Goal: Task Accomplishment & Management: Manage account settings

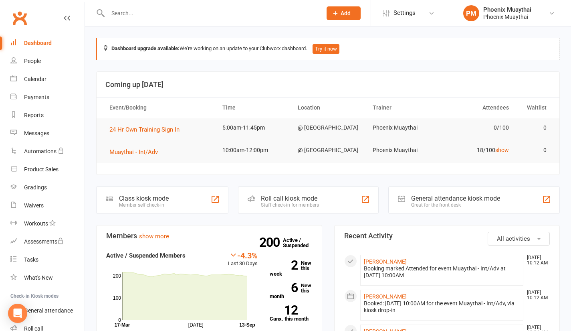
scroll to position [55, 0]
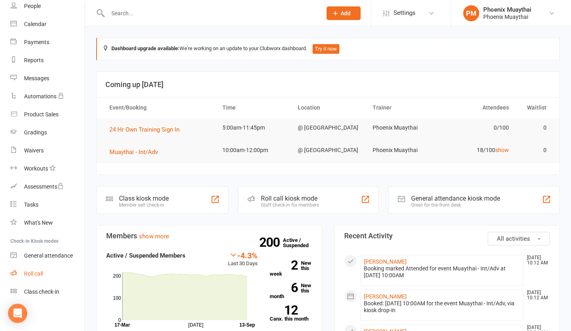
click at [36, 269] on link "Roll call" at bounding box center [47, 273] width 74 height 18
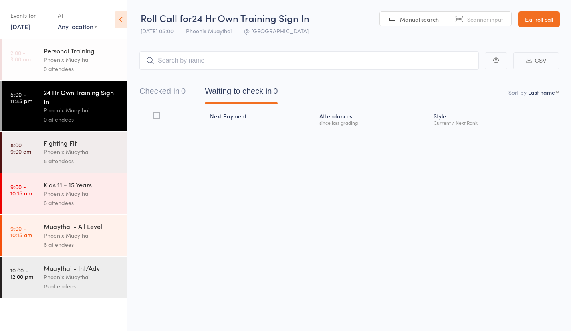
click at [79, 157] on div "8 attendees" at bounding box center [82, 160] width 77 height 9
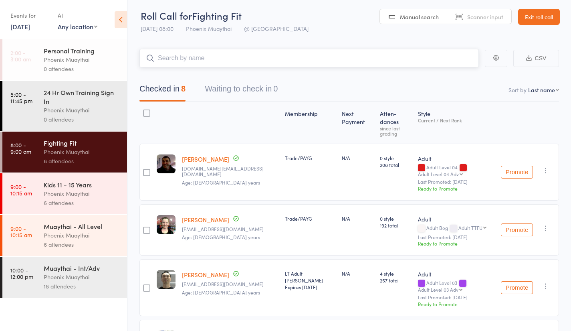
scroll to position [2, 0]
click at [535, 93] on select "First name Last name Birthday today? Behind on payments? Check in time Next pay…" at bounding box center [543, 90] width 31 height 8
select select "0"
click at [528, 86] on select "First name Last name Birthday today? Behind on payments? Check in time Next pay…" at bounding box center [543, 90] width 31 height 8
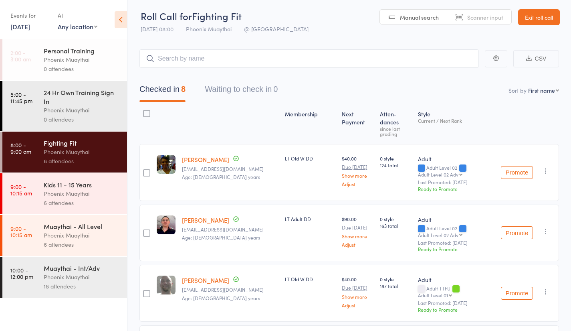
click at [75, 192] on div "Phoenix Muaythai" at bounding box center [82, 193] width 77 height 9
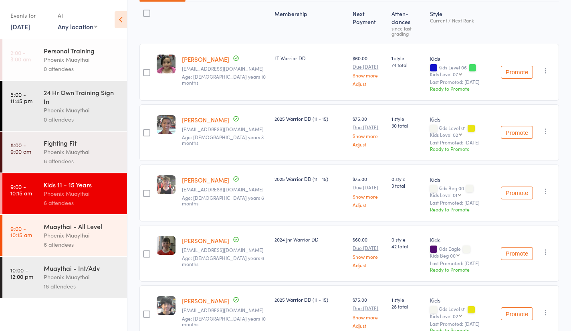
scroll to position [101, 0]
click at [81, 240] on div "Phoenix Muaythai" at bounding box center [82, 234] width 77 height 9
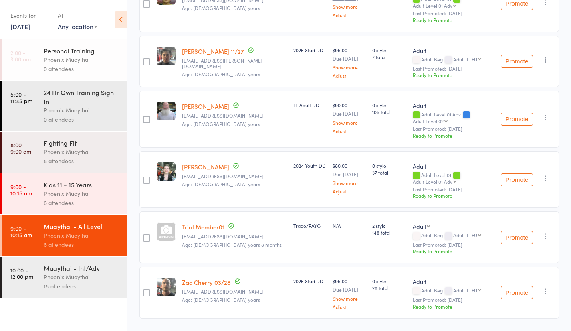
scroll to position [163, 0]
click at [71, 272] on div "Muaythai - Int/Adv" at bounding box center [82, 267] width 77 height 9
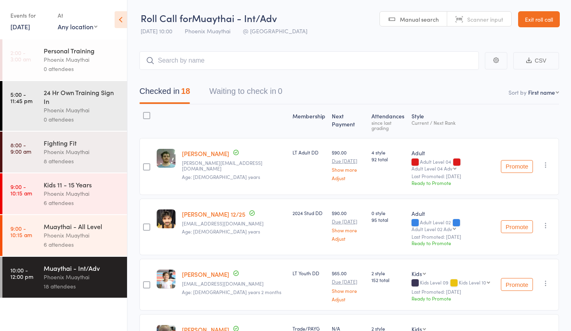
click at [538, 16] on link "Exit roll call" at bounding box center [539, 19] width 42 height 16
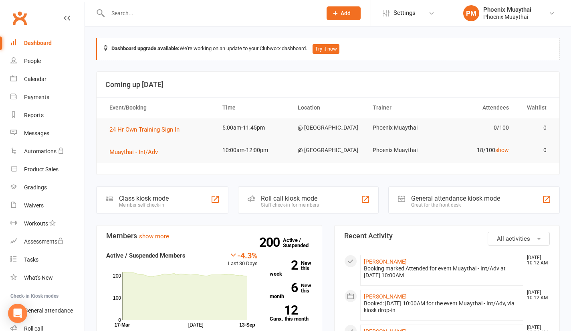
scroll to position [55, 0]
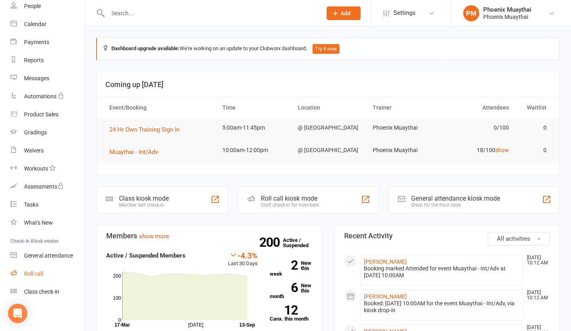
click at [38, 276] on div "Roll call" at bounding box center [33, 273] width 19 height 6
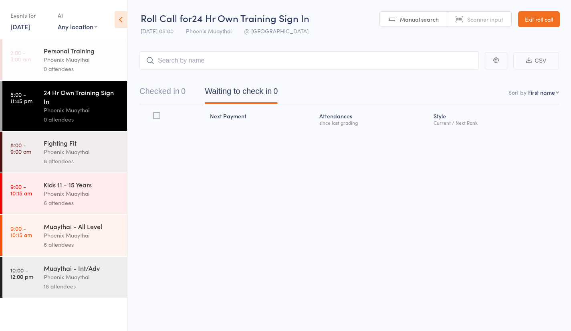
click at [30, 26] on link "[DATE]" at bounding box center [20, 26] width 20 height 9
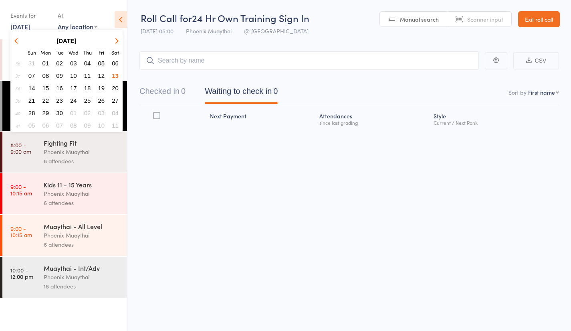
click at [100, 75] on span "12" at bounding box center [101, 75] width 7 height 7
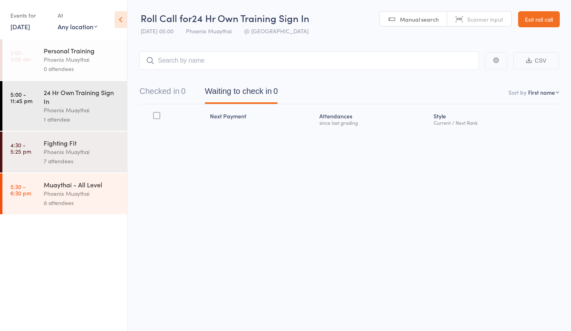
click at [55, 146] on div "Fighting Fit" at bounding box center [82, 142] width 77 height 9
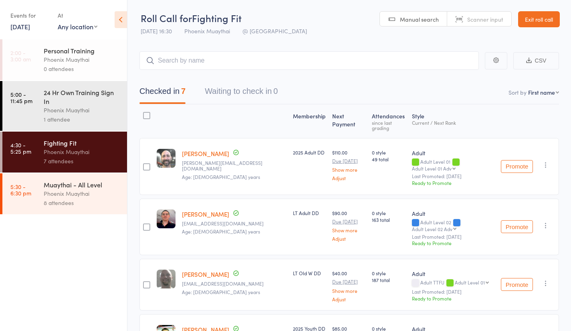
click at [65, 202] on div "8 attendees" at bounding box center [82, 202] width 77 height 9
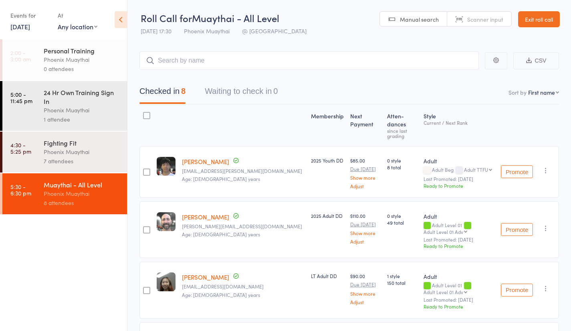
click at [87, 101] on div "24 Hr Own Training Sign In" at bounding box center [82, 97] width 77 height 18
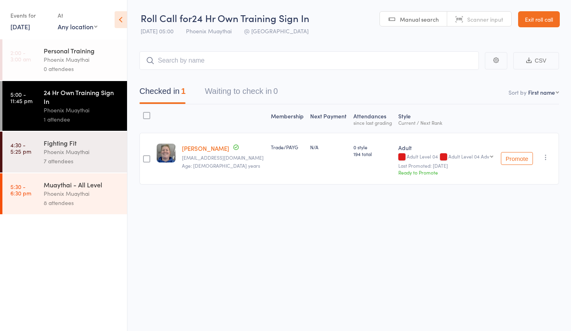
click at [73, 56] on div "Phoenix Muaythai" at bounding box center [82, 59] width 77 height 9
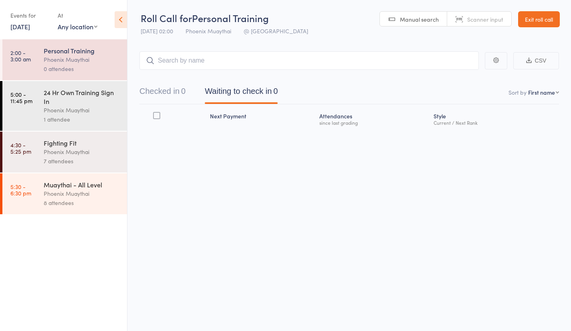
click at [51, 100] on div "24 Hr Own Training Sign In" at bounding box center [82, 97] width 77 height 18
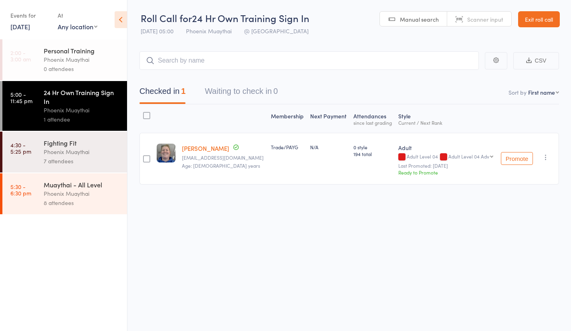
click at [63, 147] on div "Fighting Fit" at bounding box center [82, 142] width 77 height 9
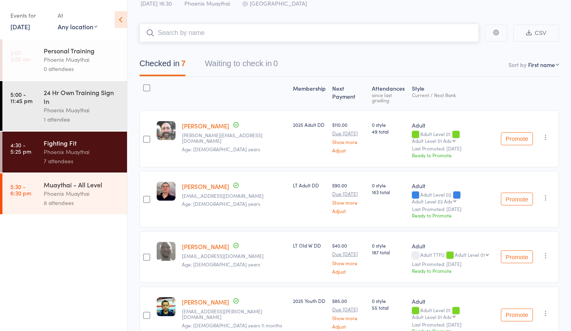
scroll to position [27, 0]
click at [50, 185] on div "Muaythai - All Level" at bounding box center [82, 184] width 77 height 9
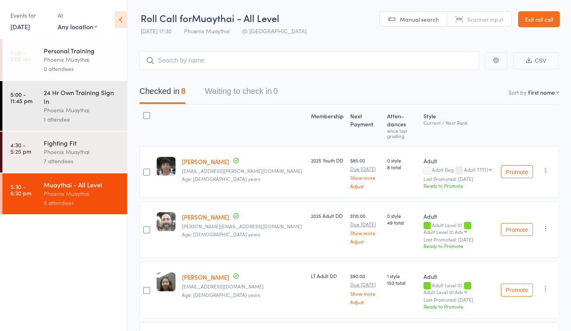
click at [536, 17] on link "Exit roll call" at bounding box center [539, 19] width 42 height 16
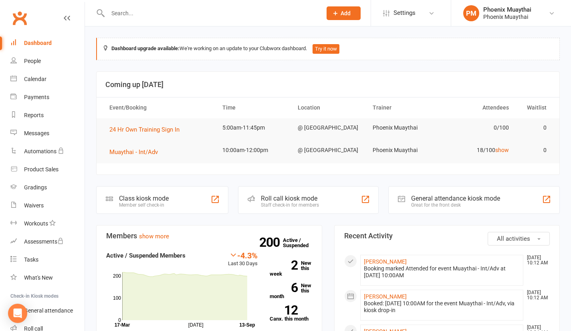
click at [116, 16] on input "text" at bounding box center [210, 13] width 211 height 11
type input "[PERSON_NAME]"
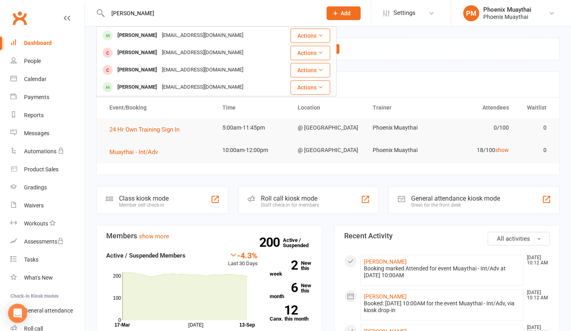
click at [121, 38] on div "[PERSON_NAME]" at bounding box center [137, 36] width 44 height 12
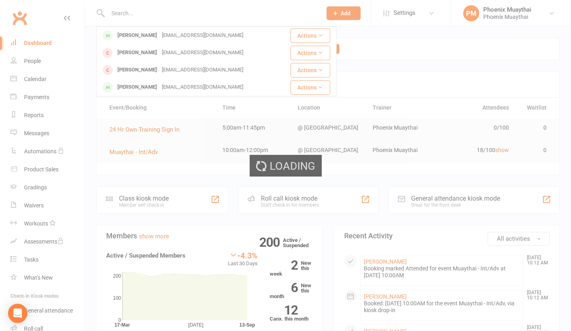
click at [121, 38] on div "Loading" at bounding box center [285, 165] width 571 height 331
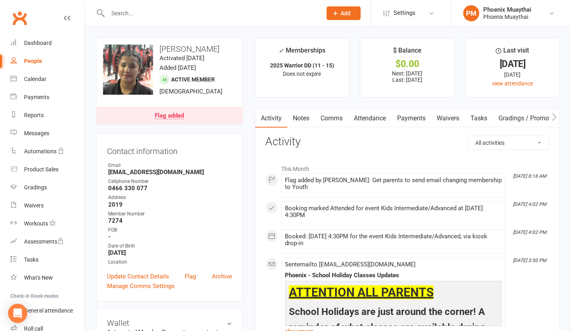
click at [166, 113] on div "Flag added" at bounding box center [169, 116] width 29 height 6
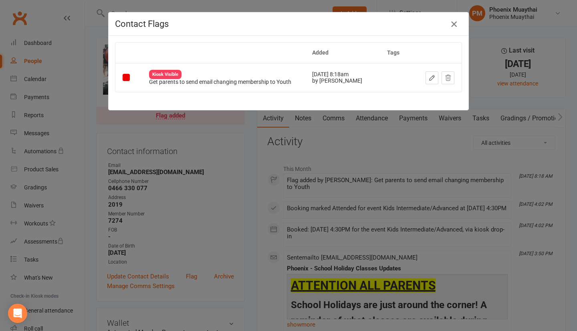
click at [452, 22] on icon "button" at bounding box center [454, 24] width 10 height 10
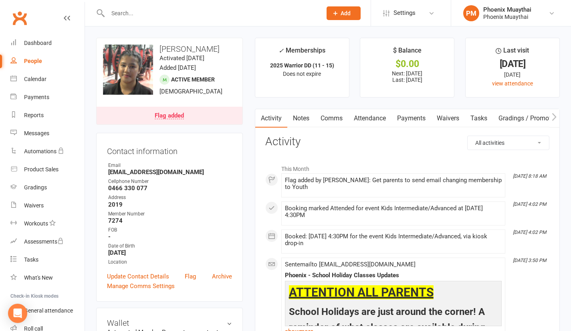
click at [162, 9] on input "text" at bounding box center [210, 13] width 211 height 11
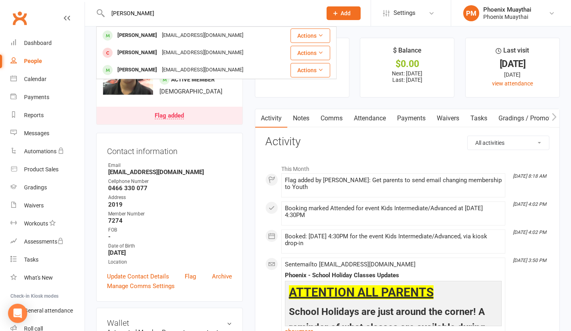
type input "[PERSON_NAME]"
click at [123, 35] on div "[PERSON_NAME]" at bounding box center [137, 36] width 44 height 12
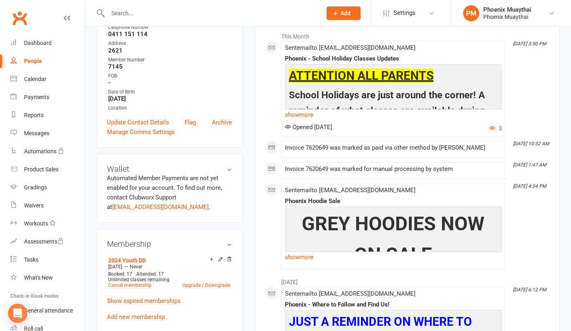
scroll to position [133, 0]
click at [141, 287] on link "Cancel membership" at bounding box center [129, 285] width 43 height 6
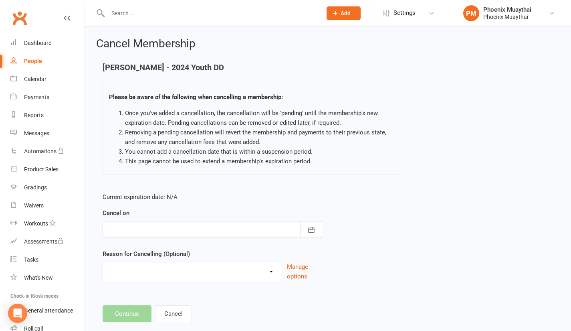
click at [165, 226] on div at bounding box center [213, 229] width 220 height 17
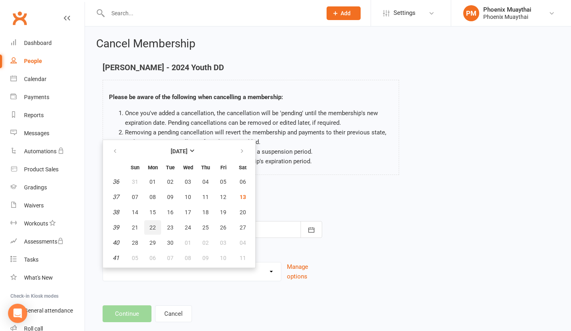
click at [153, 223] on button "22" at bounding box center [152, 227] width 17 height 14
type input "[DATE]"
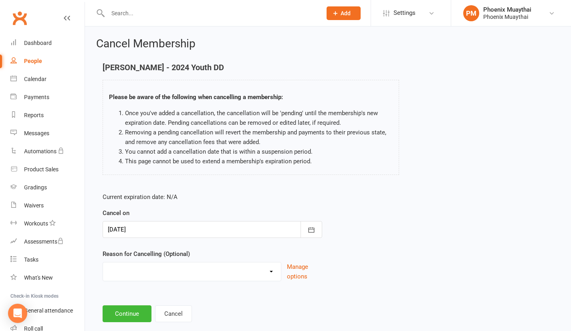
click at [137, 269] on select "Can't Afford It Change Of Membership Continued Failed Payments Holiday Injury M…" at bounding box center [192, 270] width 178 height 16
select select "6"
click at [103, 262] on select "Can't Afford It Change Of Membership Continued Failed Payments Holiday Injury M…" at bounding box center [192, 270] width 178 height 16
click at [125, 310] on button "Continue" at bounding box center [127, 313] width 49 height 17
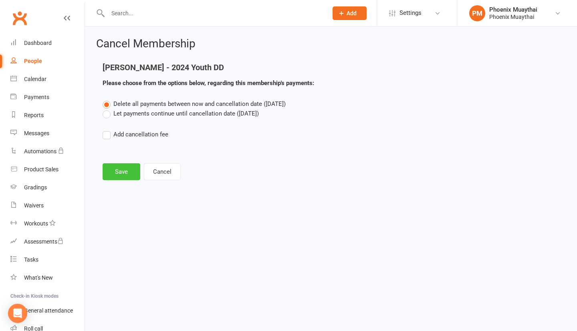
click at [117, 173] on button "Save" at bounding box center [122, 171] width 38 height 17
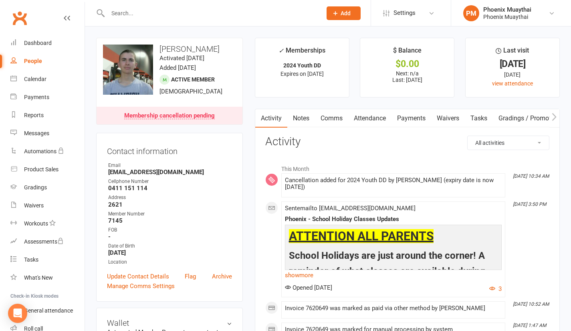
click at [330, 116] on link "Comms" at bounding box center [331, 118] width 33 height 18
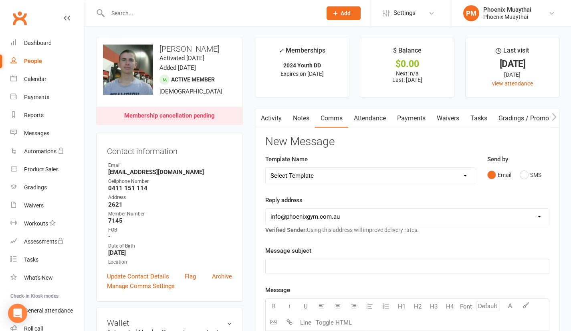
click at [284, 174] on select "Select Template [Email] Cancellation Confirmation - Member [Email] Cancellation…" at bounding box center [370, 175] width 209 height 16
select select "1"
click at [266, 167] on select "Select Template [Email] Cancellation Confirmation - Member [Email] Cancellation…" at bounding box center [370, 175] width 209 height 16
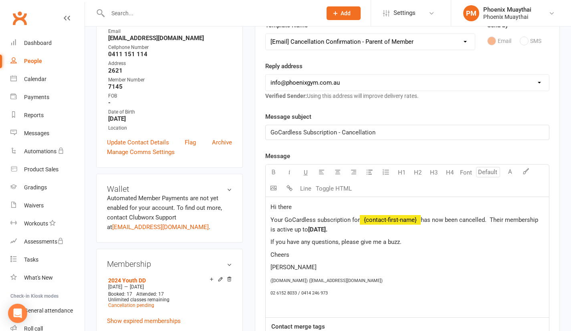
scroll to position [153, 0]
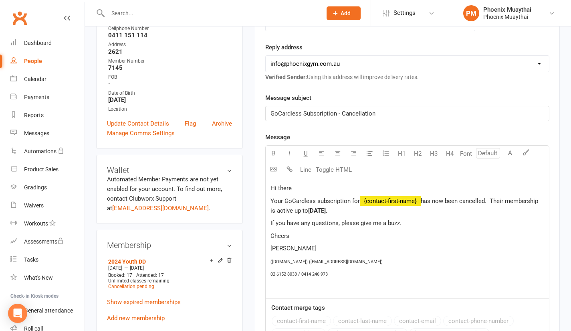
click at [315, 188] on p "Hi there" at bounding box center [407, 188] width 274 height 10
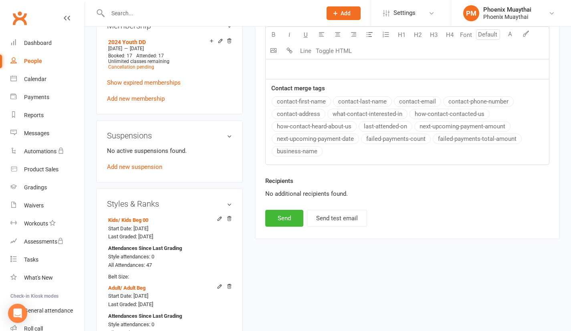
scroll to position [372, 0]
click at [291, 218] on button "Send" at bounding box center [284, 218] width 38 height 17
select select
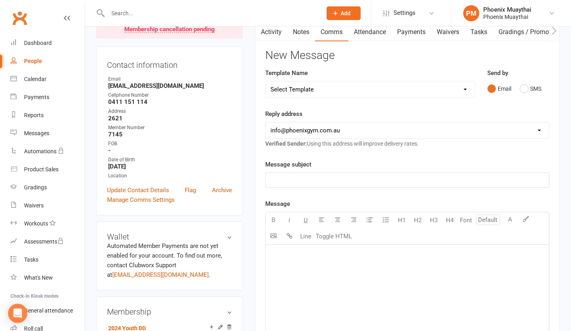
scroll to position [0, 0]
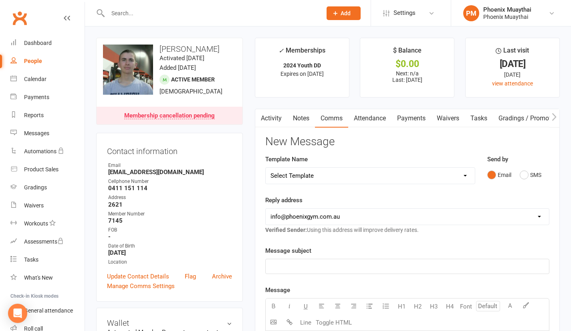
click at [272, 115] on link "Activity" at bounding box center [271, 118] width 32 height 18
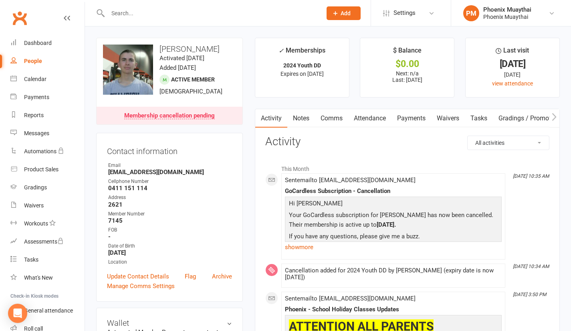
click at [121, 16] on input "text" at bounding box center [210, 13] width 211 height 11
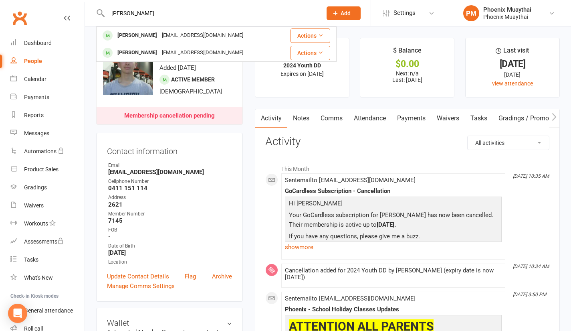
type input "[PERSON_NAME]"
click at [122, 34] on div "[PERSON_NAME]" at bounding box center [137, 36] width 44 height 12
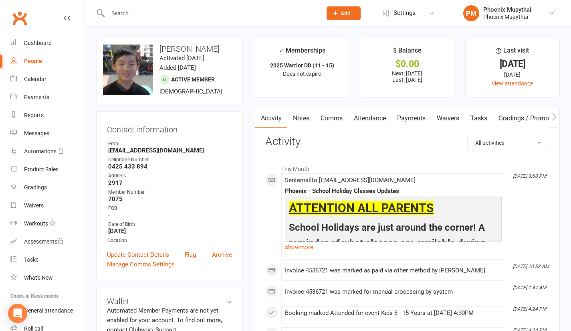
click at [330, 117] on link "Comms" at bounding box center [331, 118] width 33 height 18
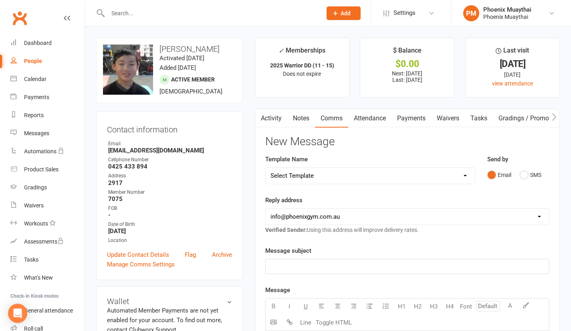
click at [297, 175] on select "Select Template [Email] Cancellation Confirmation - Member [Email] Cancellation…" at bounding box center [370, 175] width 209 height 16
select select "29"
click at [266, 167] on select "Select Template [Email] Cancellation Confirmation - Member [Email] Cancellation…" at bounding box center [370, 175] width 209 height 16
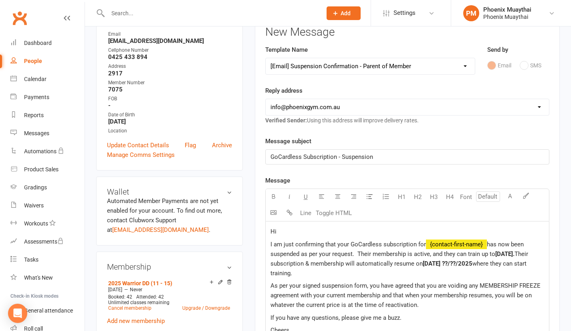
scroll to position [127, 0]
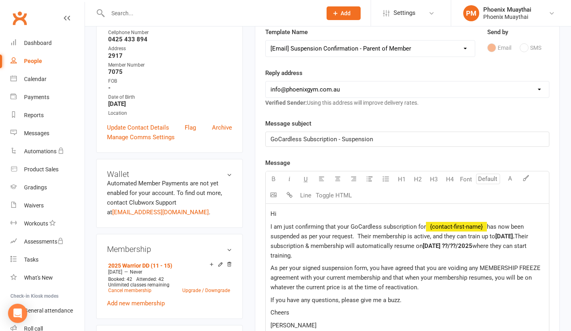
click at [308, 216] on p "Hi" at bounding box center [407, 214] width 274 height 10
click at [510, 236] on span "[DATE]." at bounding box center [504, 235] width 19 height 7
click at [472, 246] on span "[DATE] ??/??/2025" at bounding box center [448, 245] width 50 height 7
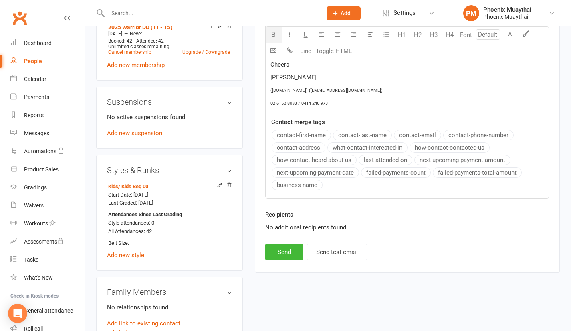
scroll to position [365, 0]
click at [286, 260] on button "Send" at bounding box center [284, 251] width 38 height 17
select select
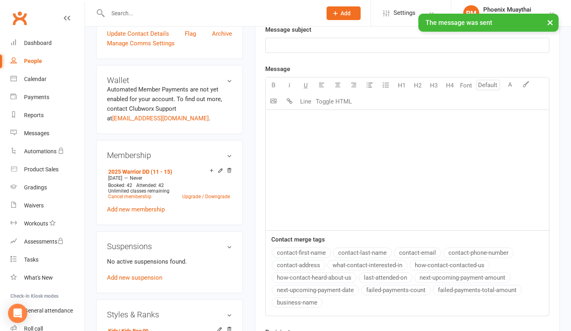
scroll to position [277, 0]
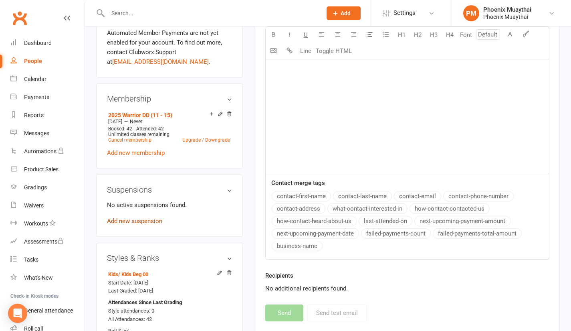
click at [156, 220] on link "Add new suspension" at bounding box center [134, 220] width 55 height 7
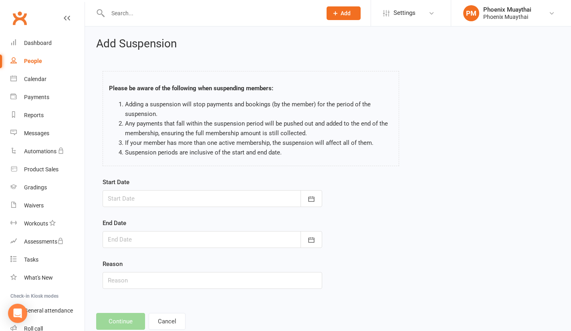
click at [163, 192] on div at bounding box center [213, 198] width 220 height 17
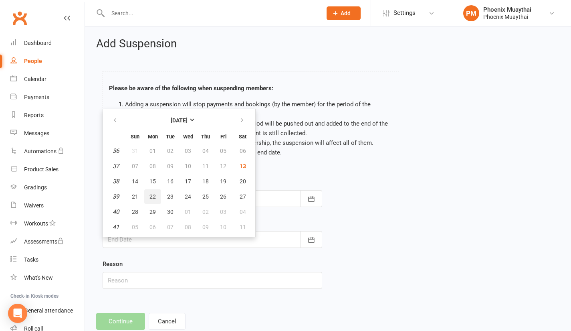
click at [152, 195] on span "22" at bounding box center [152, 196] width 6 height 6
type input "[DATE]"
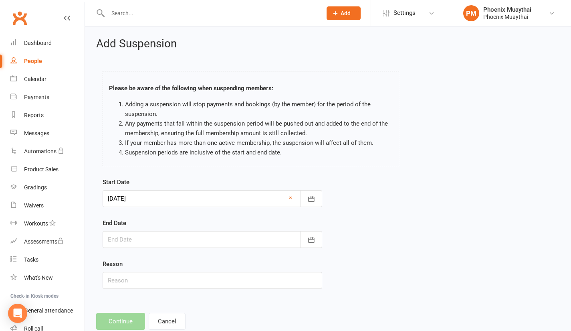
click at [141, 237] on div at bounding box center [213, 239] width 220 height 17
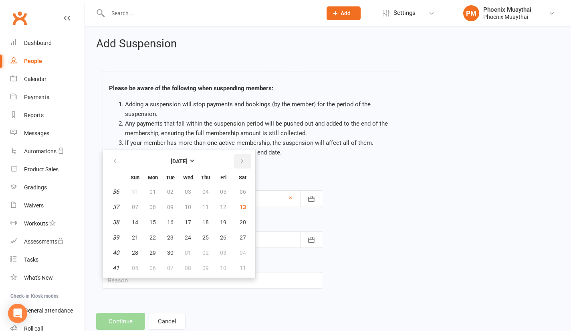
click at [238, 160] on button "button" at bounding box center [242, 161] width 17 height 14
click at [143, 232] on table "[DATE] Sun Mon Tue Wed Thu Fri Sat 40 28 29 30 01 02 03 04 41 05 06 07 08 09 10…" at bounding box center [179, 213] width 149 height 124
click at [133, 237] on span "19" at bounding box center [135, 237] width 6 height 6
type input "[DATE]"
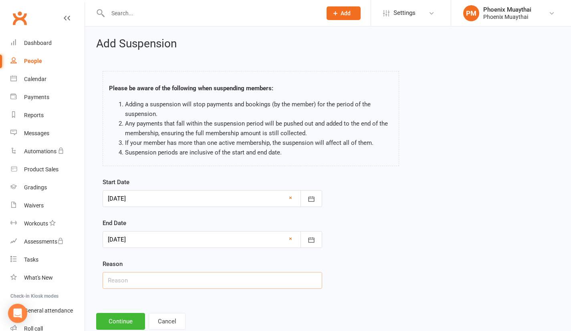
click at [131, 277] on input "text" at bounding box center [213, 280] width 220 height 17
type input "Holiday"
click at [114, 323] on button "Continue" at bounding box center [120, 321] width 49 height 17
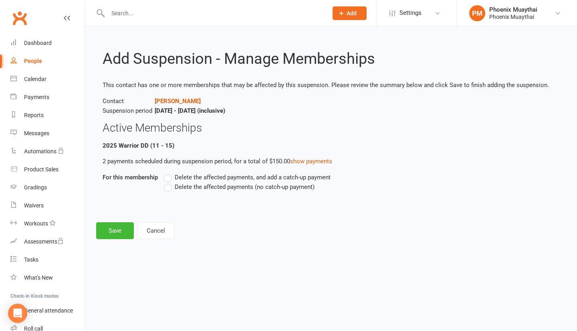
click at [169, 188] on label "Delete the affected payments (no catch-up payment)" at bounding box center [239, 187] width 151 height 10
click at [169, 182] on input "Delete the affected payments (no catch-up payment)" at bounding box center [166, 182] width 5 height 0
click at [106, 228] on button "Save" at bounding box center [115, 230] width 38 height 17
